Goal: Task Accomplishment & Management: Use online tool/utility

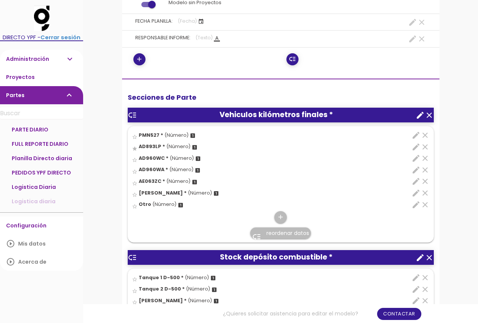
scroll to position [189, 0]
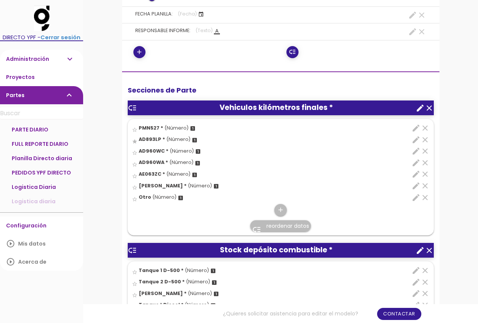
click at [413, 132] on icon "edit" at bounding box center [416, 128] width 9 height 9
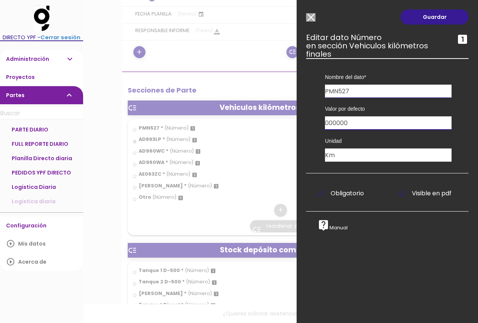
drag, startPoint x: 394, startPoint y: 126, endPoint x: 273, endPoint y: 125, distance: 121.4
click at [437, 12] on link "Guardar" at bounding box center [435, 16] width 68 height 15
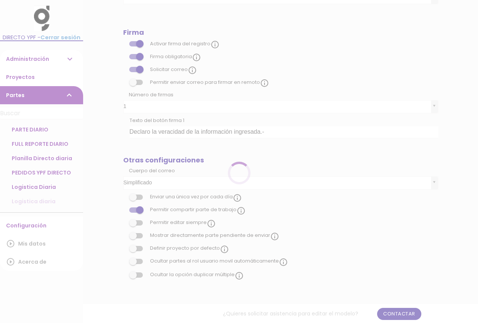
scroll to position [189, 0]
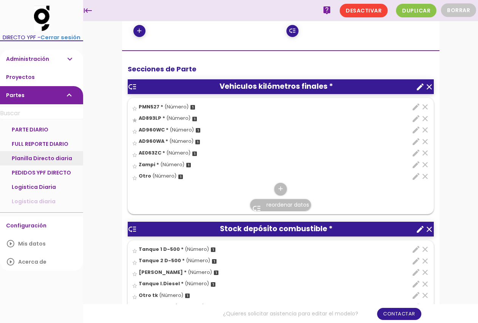
click at [56, 161] on link "Planilla Directo diaria" at bounding box center [41, 158] width 83 height 14
